Goal: Find specific page/section: Find specific page/section

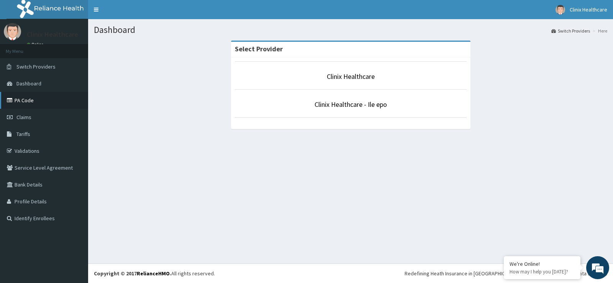
click at [42, 99] on link "PA Code" at bounding box center [44, 100] width 88 height 17
click at [51, 95] on link "PA Code" at bounding box center [44, 100] width 88 height 17
